Goal: Task Accomplishment & Management: Manage account settings

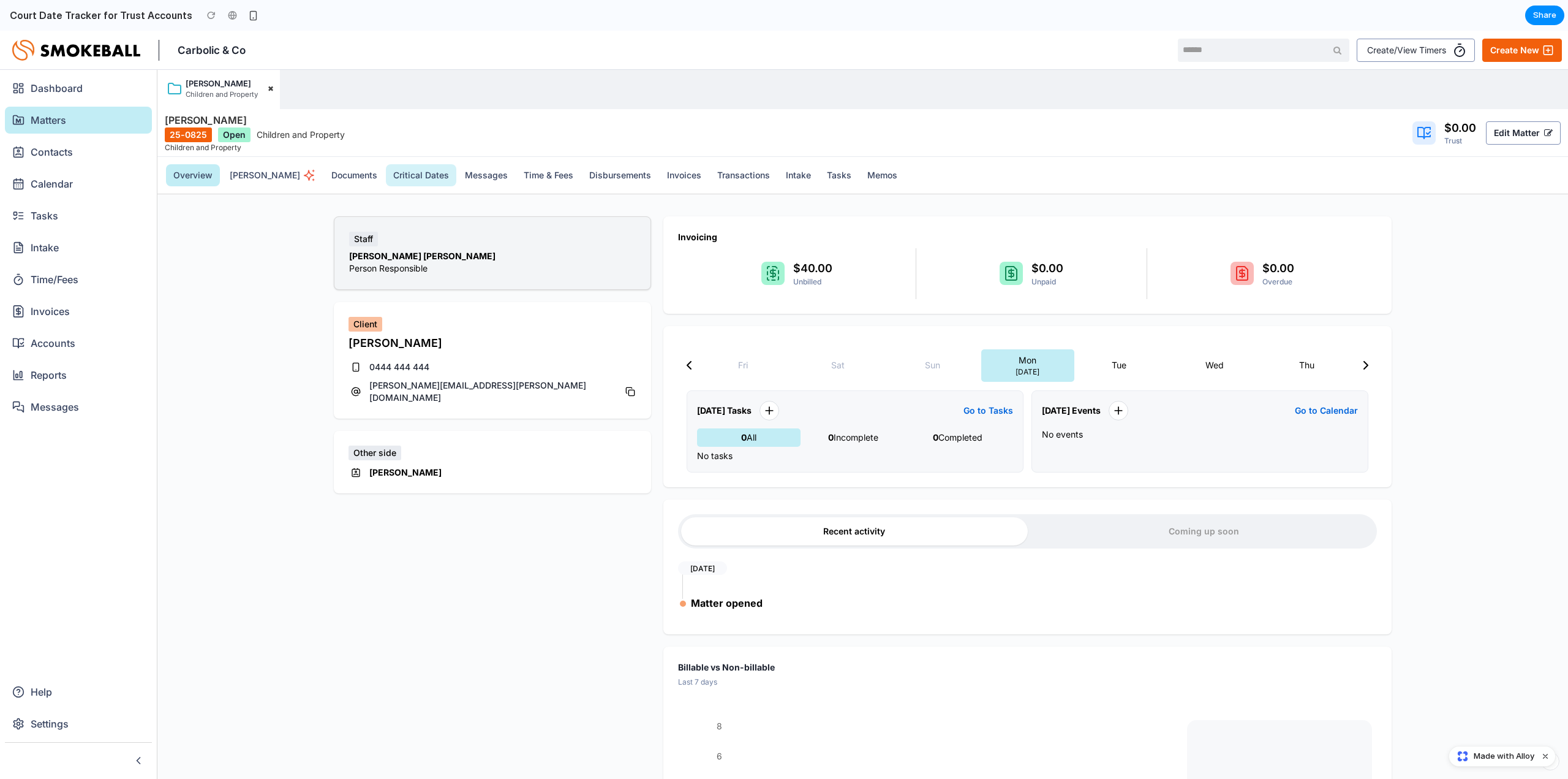
click at [386, 174] on button "Critical Dates" at bounding box center [421, 175] width 71 height 22
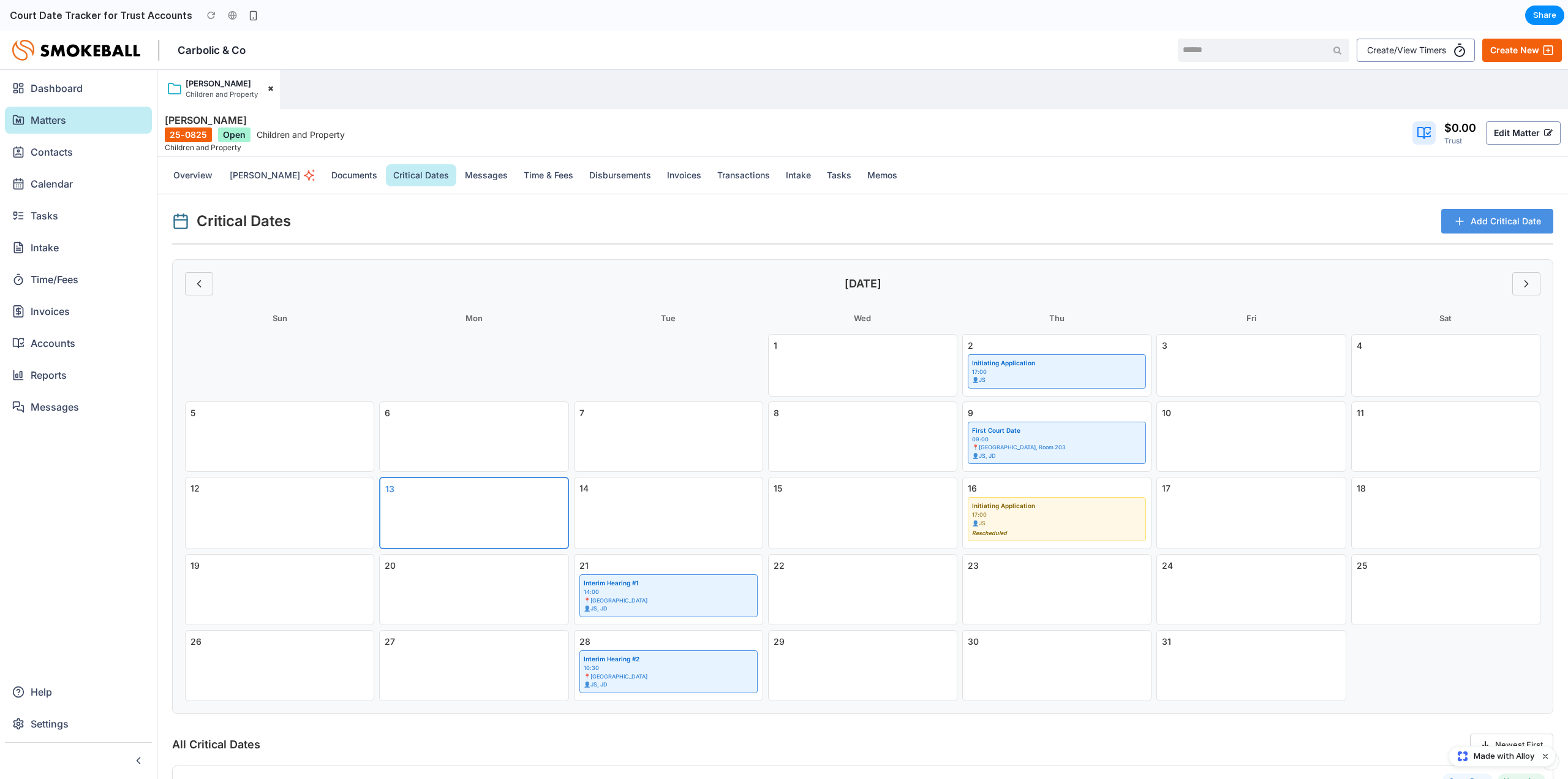
click at [1478, 218] on span "Add Critical Date" at bounding box center [1505, 221] width 71 height 12
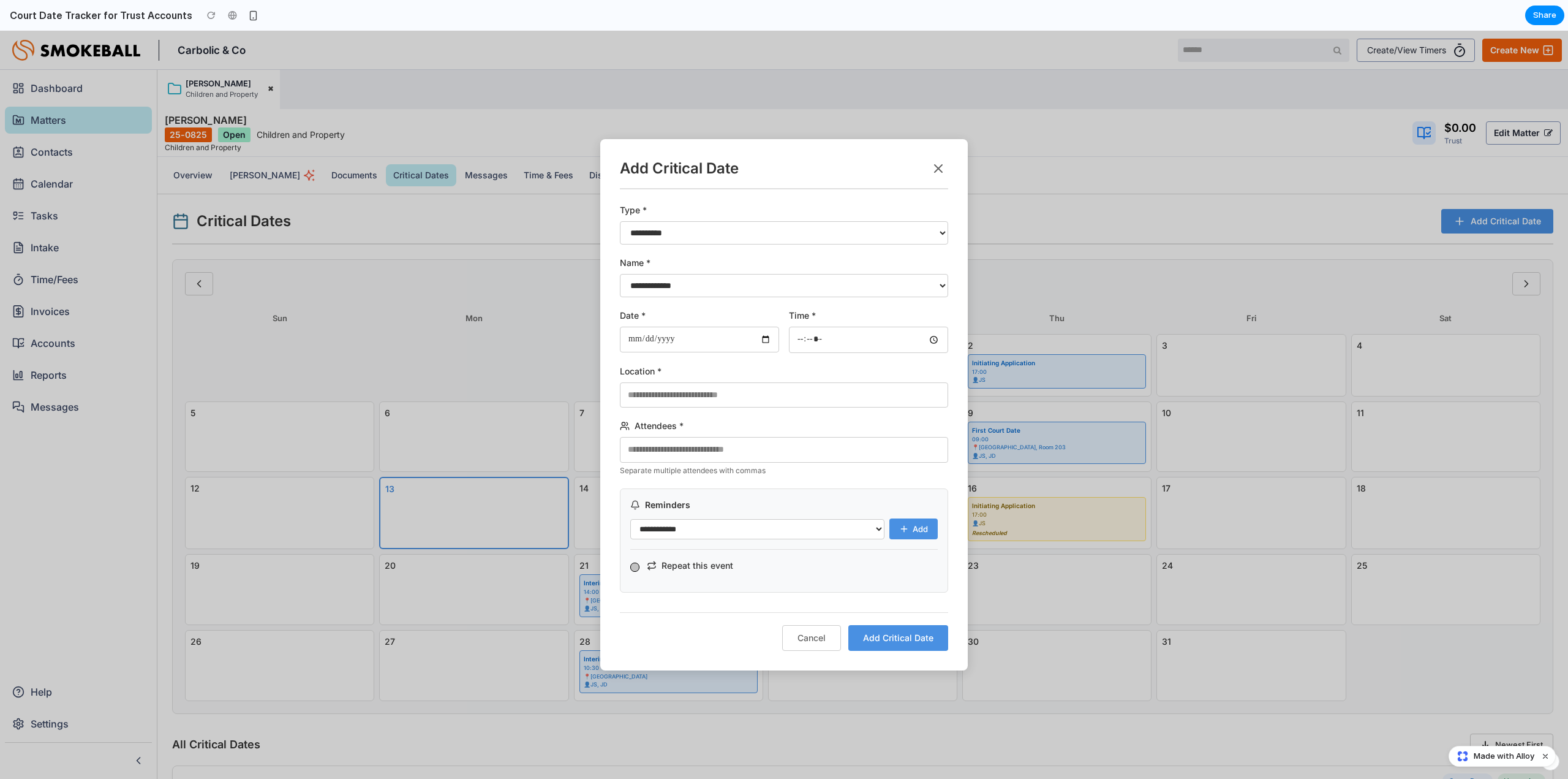
click at [940, 159] on button at bounding box center [939, 169] width 20 height 20
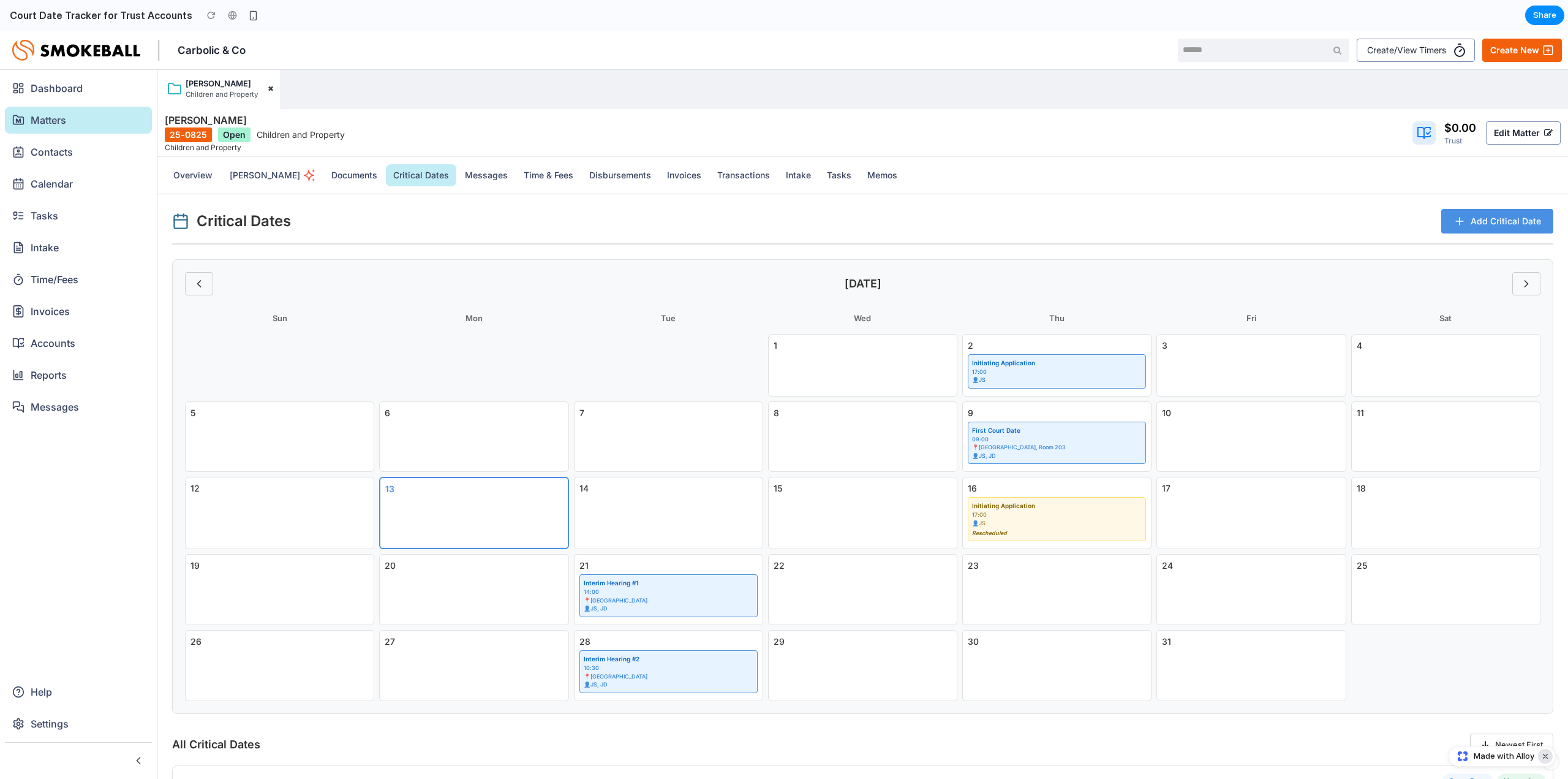
click at [1549, 757] on button "Dismiss watermark" at bounding box center [1546, 757] width 15 height 15
click at [1497, 217] on span "Add Critical Date" at bounding box center [1505, 221] width 71 height 12
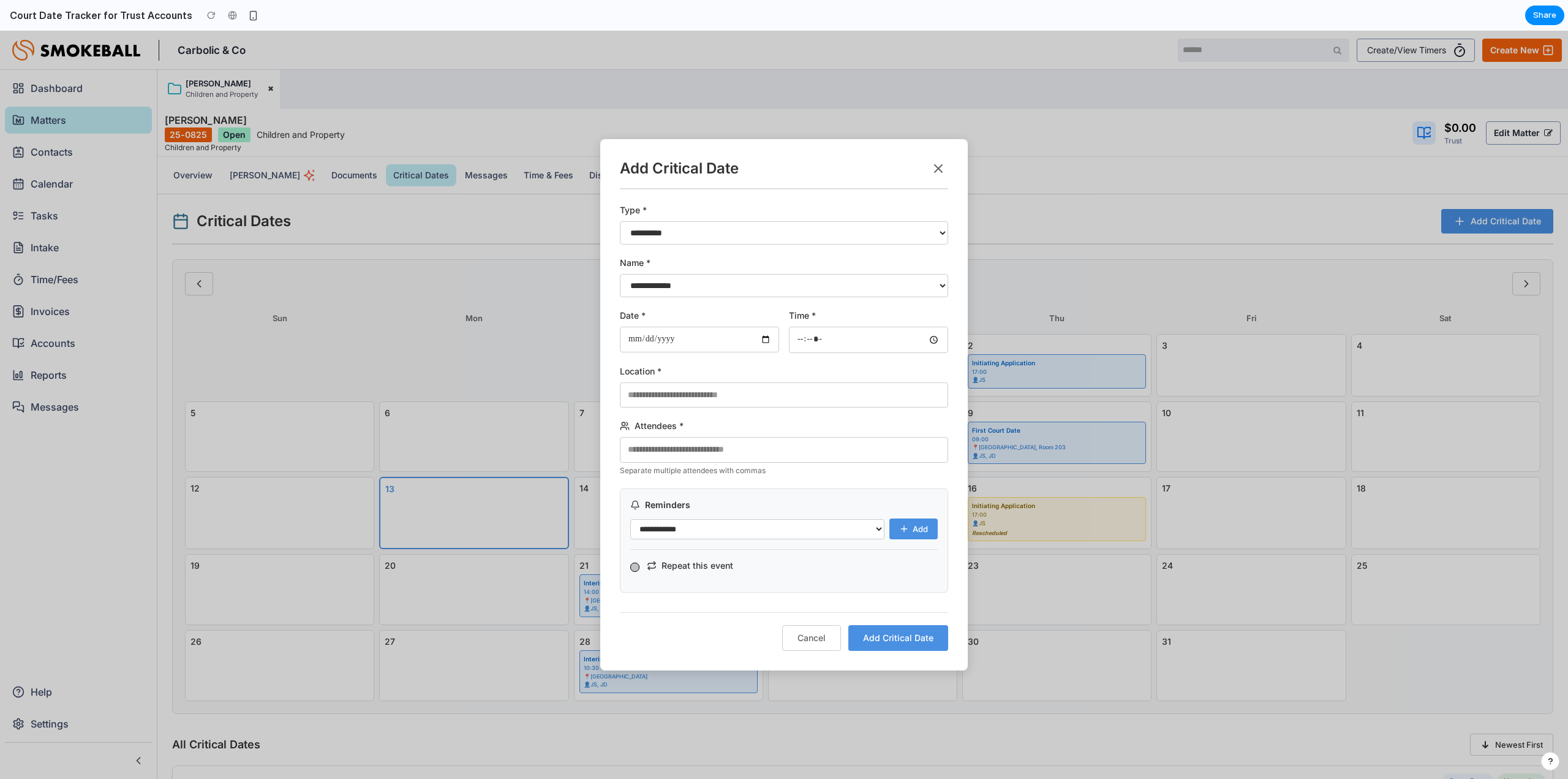
drag, startPoint x: 697, startPoint y: 379, endPoint x: 697, endPoint y: 409, distance: 30.0
click at [697, 409] on div "**********" at bounding box center [784, 399] width 328 height 389
click at [720, 292] on select "**********" at bounding box center [784, 286] width 328 height 23
click at [610, 300] on div "**********" at bounding box center [784, 404] width 368 height 532
click at [940, 162] on icon at bounding box center [938, 169] width 15 height 15
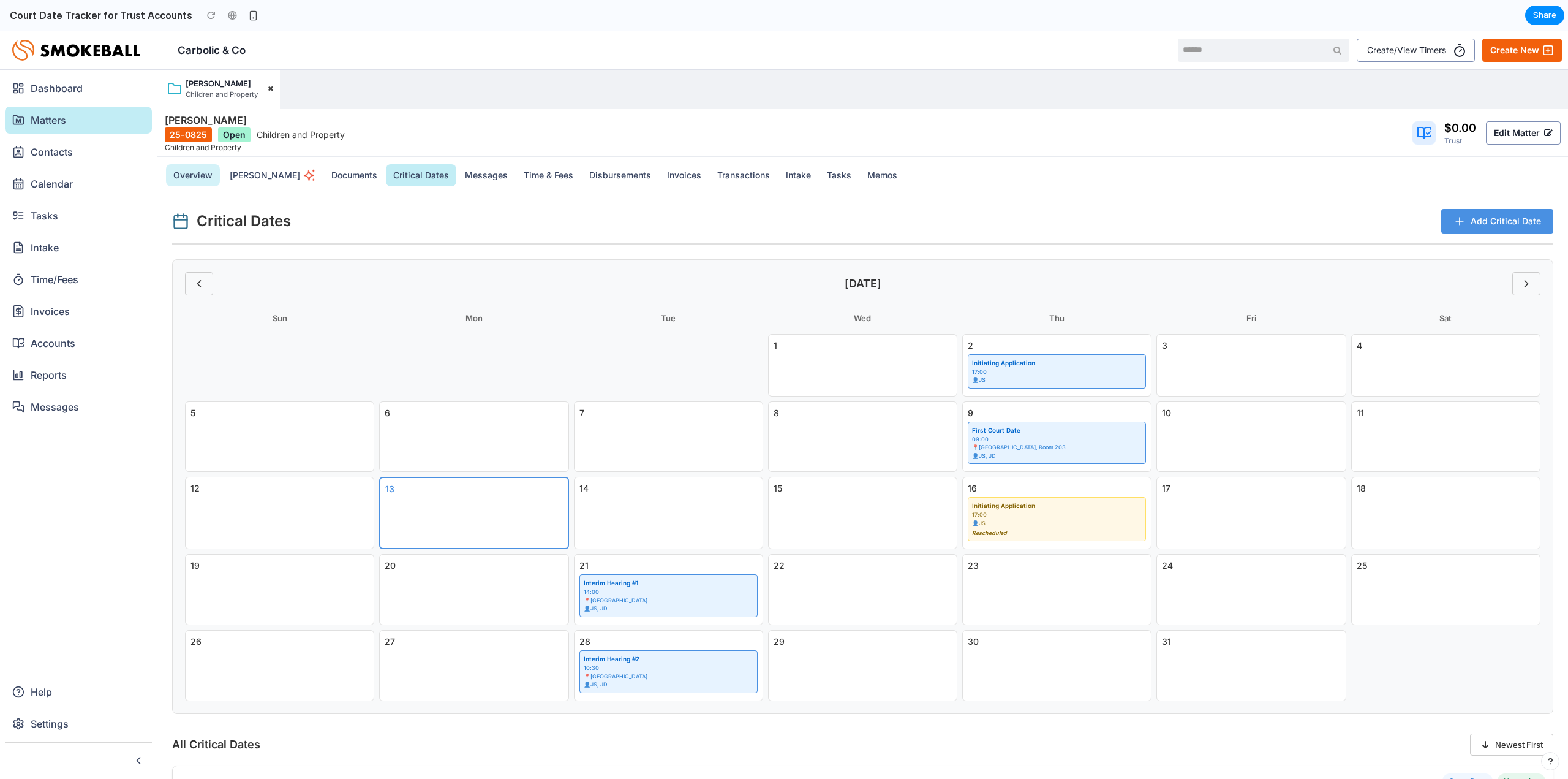
click at [188, 169] on button "Overview" at bounding box center [193, 175] width 54 height 22
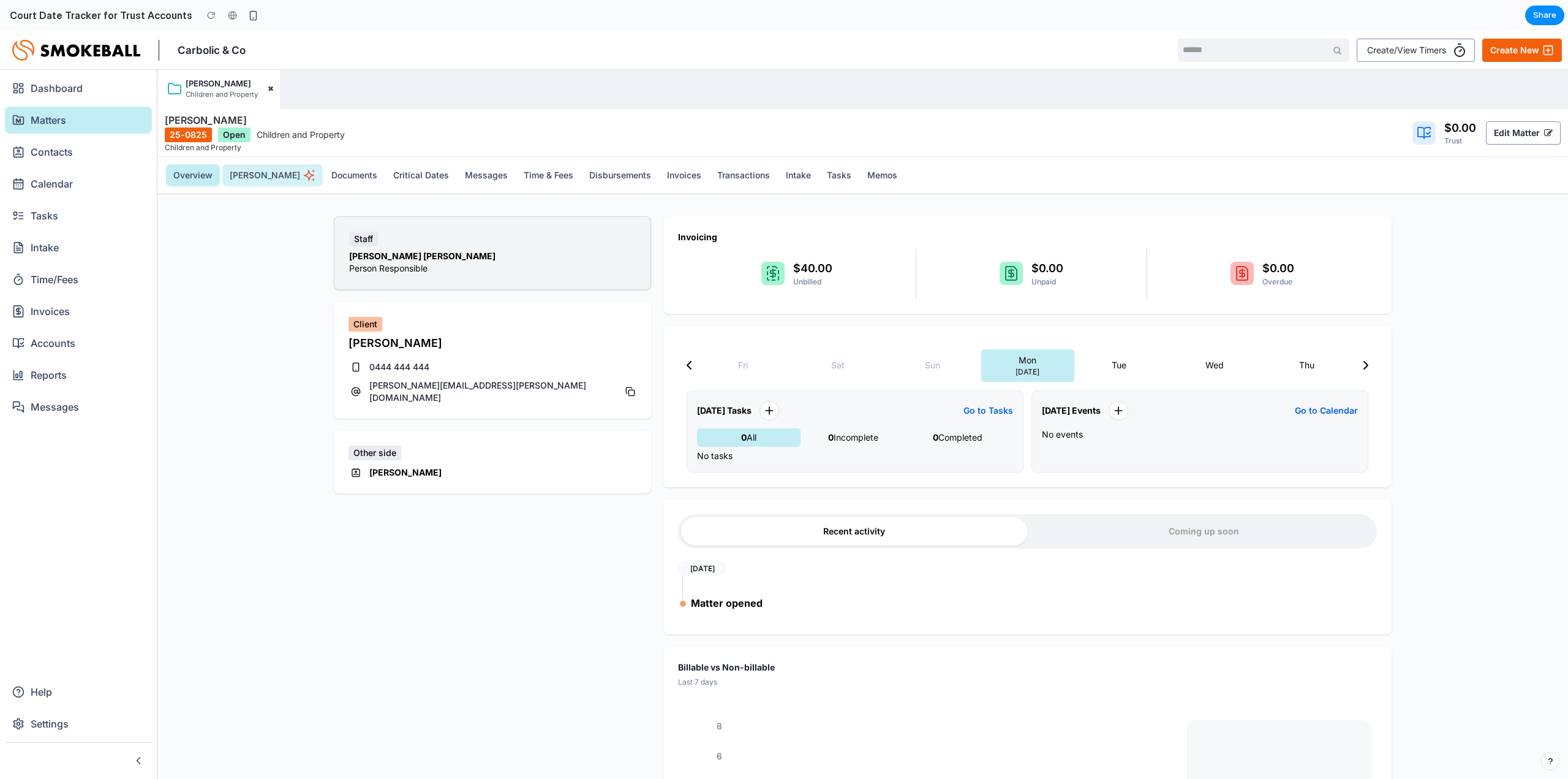
click at [247, 172] on button "[PERSON_NAME]" at bounding box center [272, 175] width 100 height 22
click at [324, 170] on button "Documents" at bounding box center [354, 175] width 61 height 22
click at [386, 174] on button "Critical Dates" at bounding box center [421, 175] width 71 height 22
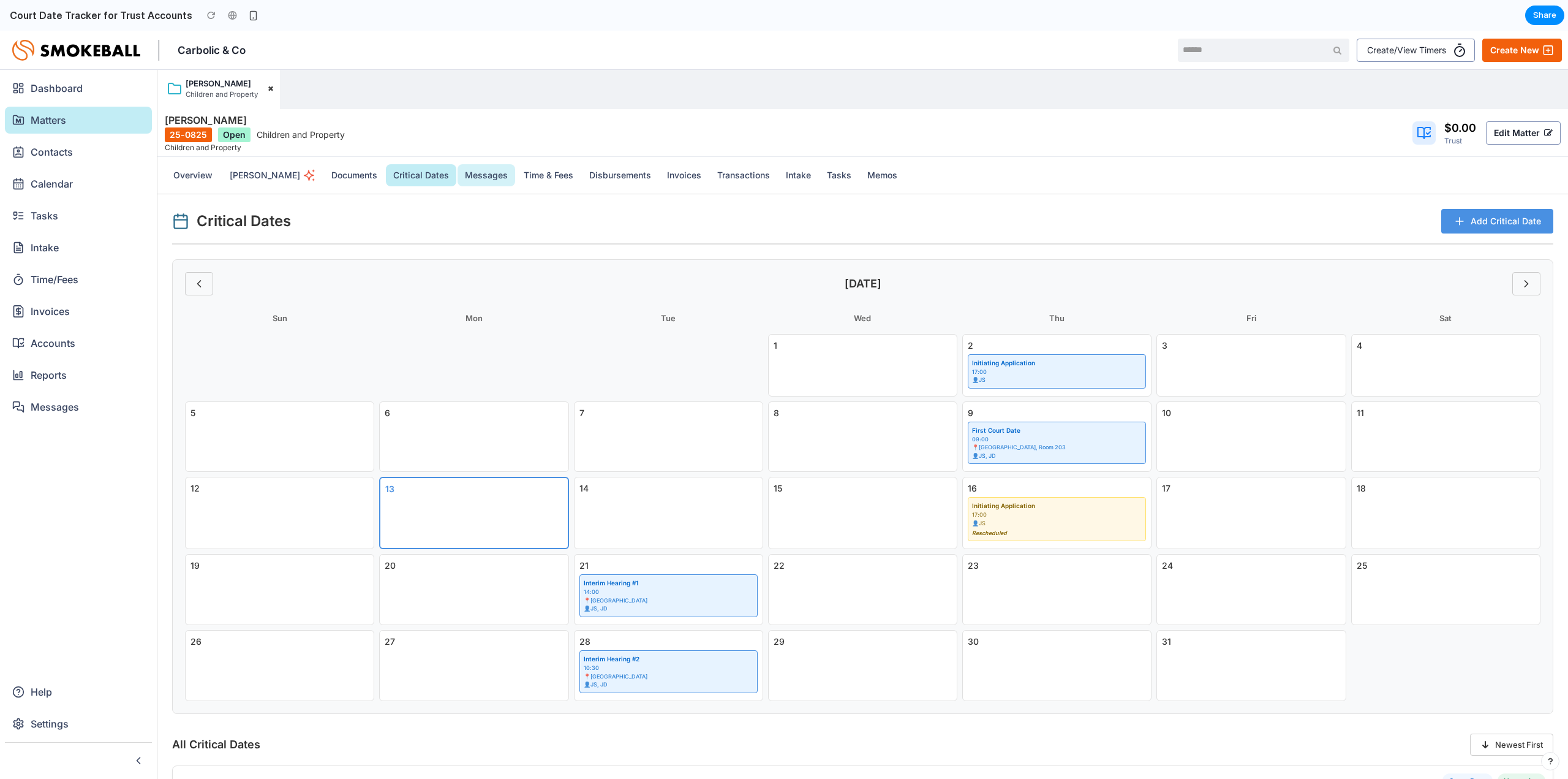
click at [459, 174] on button "Messages" at bounding box center [486, 175] width 57 height 22
click at [516, 175] on button "Time & Fees" at bounding box center [548, 175] width 64 height 22
click at [1506, 51] on button "Create New" at bounding box center [1522, 50] width 80 height 23
click at [457, 178] on button "Messages" at bounding box center [486, 175] width 57 height 22
click at [516, 178] on button "Time & Fees" at bounding box center [548, 175] width 64 height 22
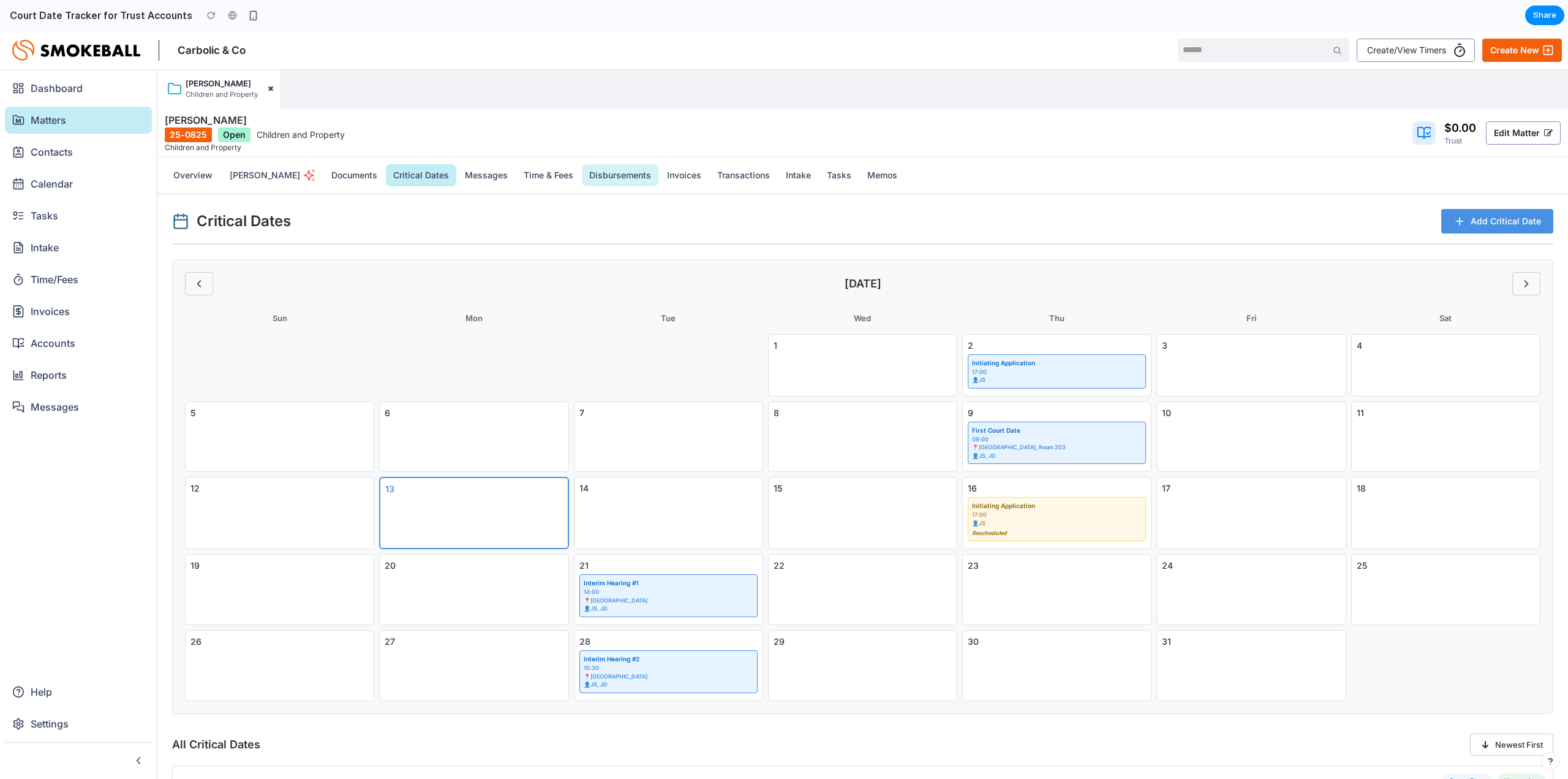
click at [582, 178] on button "disbursements" at bounding box center [620, 175] width 76 height 22
click at [660, 178] on button "Invoices" at bounding box center [684, 175] width 49 height 22
click at [724, 181] on button "Transactions" at bounding box center [743, 175] width 67 height 22
click at [819, 176] on button "Tasks" at bounding box center [838, 175] width 39 height 22
click at [860, 172] on button "Memos" at bounding box center [882, 175] width 45 height 22
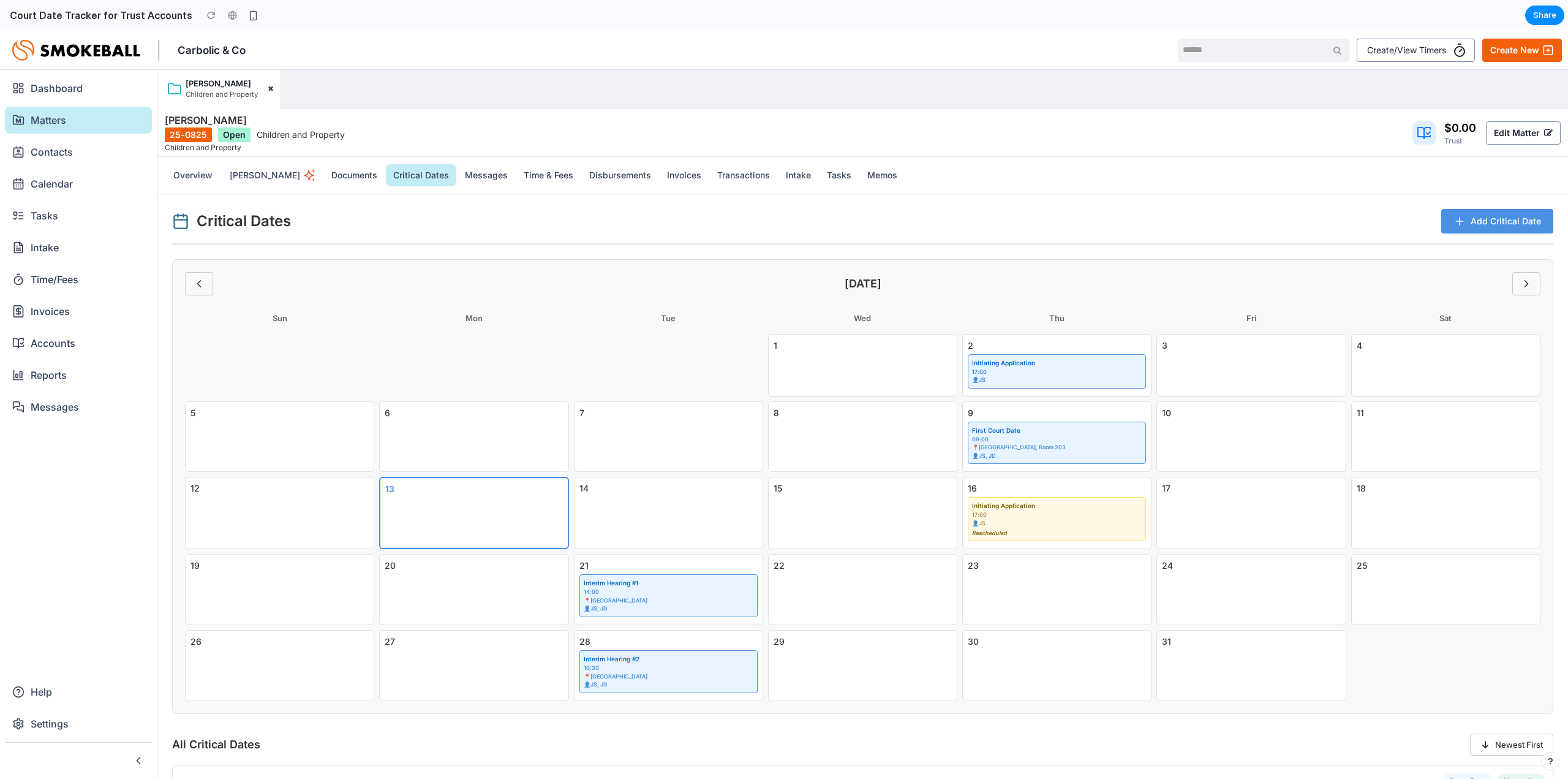
click at [386, 169] on button "Critical Dates" at bounding box center [421, 175] width 71 height 22
click at [457, 167] on button "Messages" at bounding box center [486, 175] width 57 height 22
click at [386, 172] on button "Critical Dates" at bounding box center [421, 175] width 71 height 22
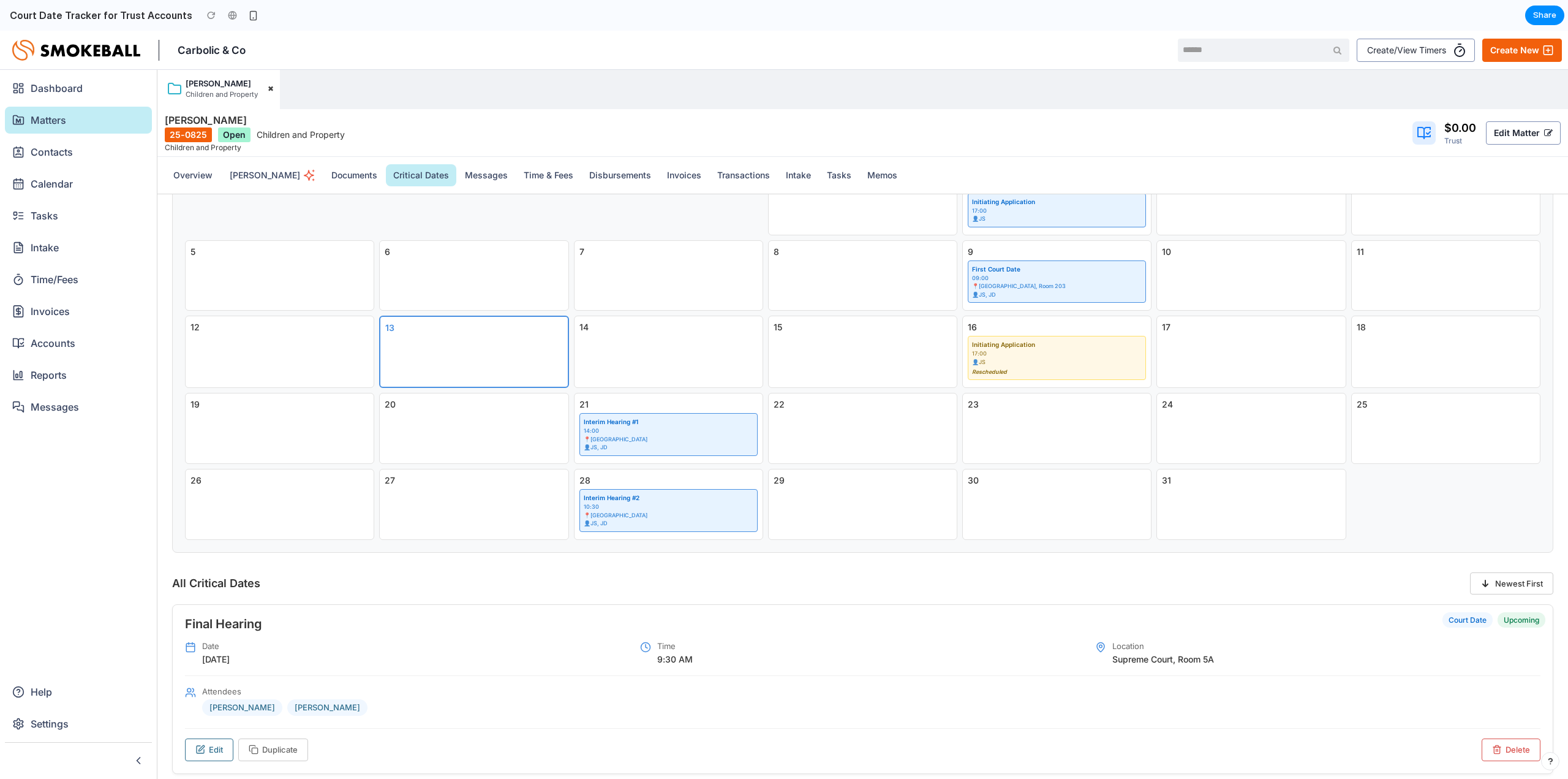
scroll to position [227, 0]
